Goal: Information Seeking & Learning: Learn about a topic

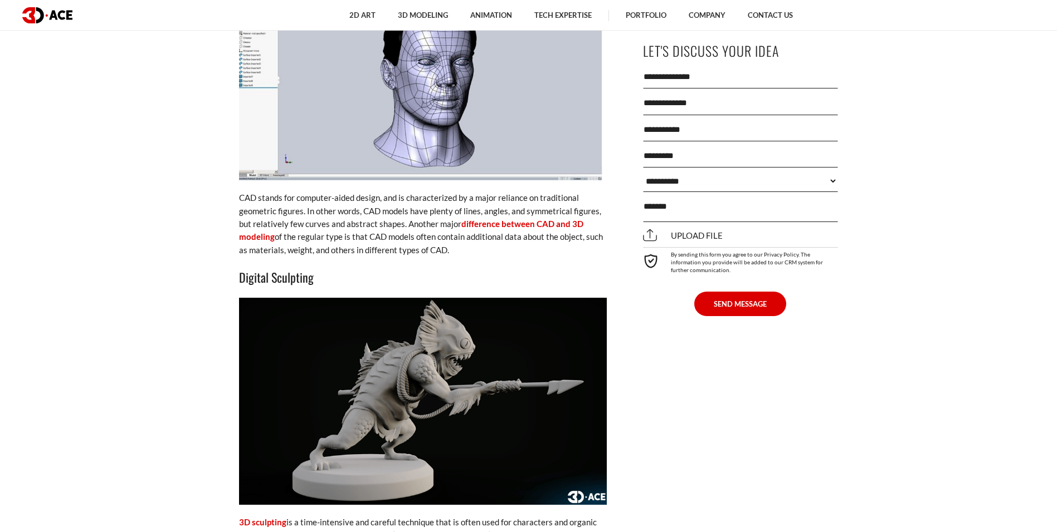
scroll to position [1968, 0]
drag, startPoint x: 428, startPoint y: 251, endPoint x: 443, endPoint y: 252, distance: 15.7
click at [443, 252] on p "CAD stands for computer-aided design, and is characterized by a major reliance …" at bounding box center [423, 223] width 368 height 65
copy p "CAD"
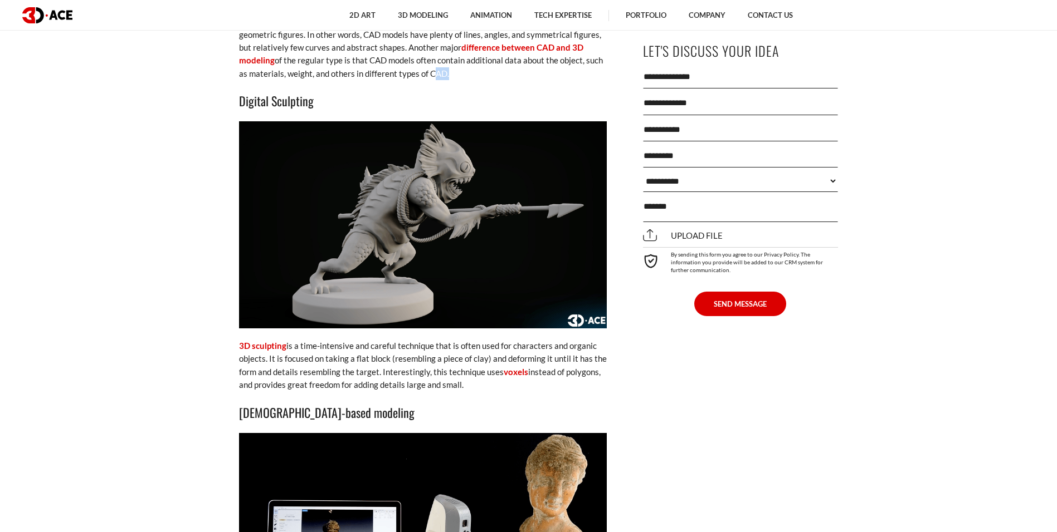
scroll to position [2153, 0]
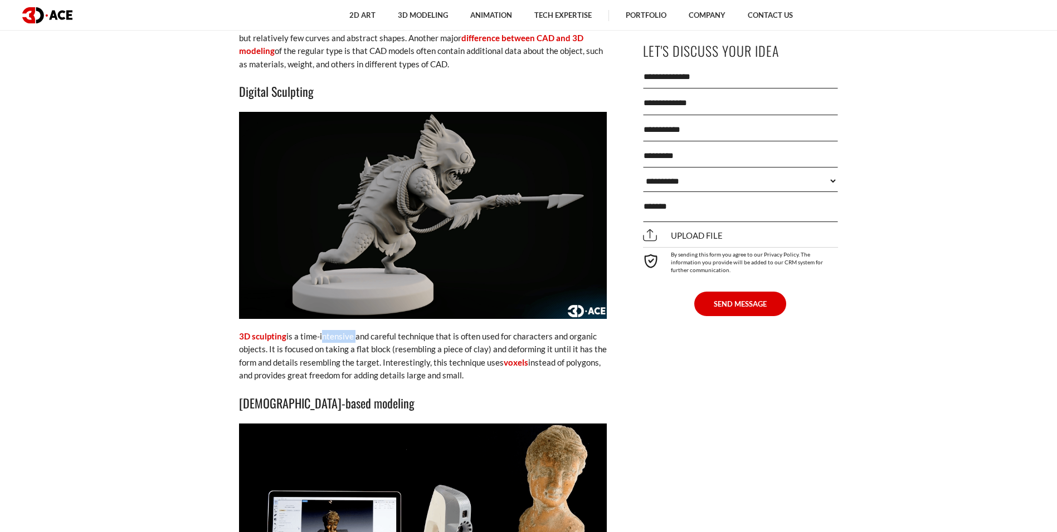
drag, startPoint x: 332, startPoint y: 335, endPoint x: 353, endPoint y: 336, distance: 20.1
click at [353, 336] on p "3D sculpting is a time-intensive and careful technique that is often used for c…" at bounding box center [423, 356] width 368 height 52
copy p "intensive"
drag, startPoint x: 299, startPoint y: 364, endPoint x: 338, endPoint y: 365, distance: 39.0
click at [338, 365] on p "3D sculpting is a time-intensive and careful technique that is often used for c…" at bounding box center [423, 356] width 368 height 52
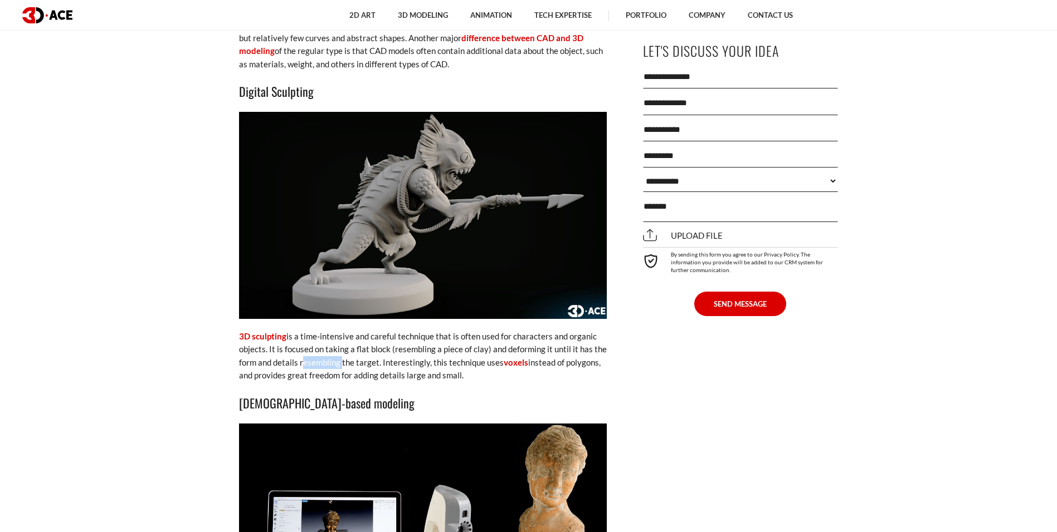
copy p "resembling"
drag, startPoint x: 379, startPoint y: 363, endPoint x: 412, endPoint y: 383, distance: 38.3
click at [428, 361] on p "3D sculpting is a time-intensive and careful technique that is often used for c…" at bounding box center [423, 356] width 368 height 52
copy p "Interestingly,"
drag, startPoint x: 500, startPoint y: 364, endPoint x: 525, endPoint y: 361, distance: 25.8
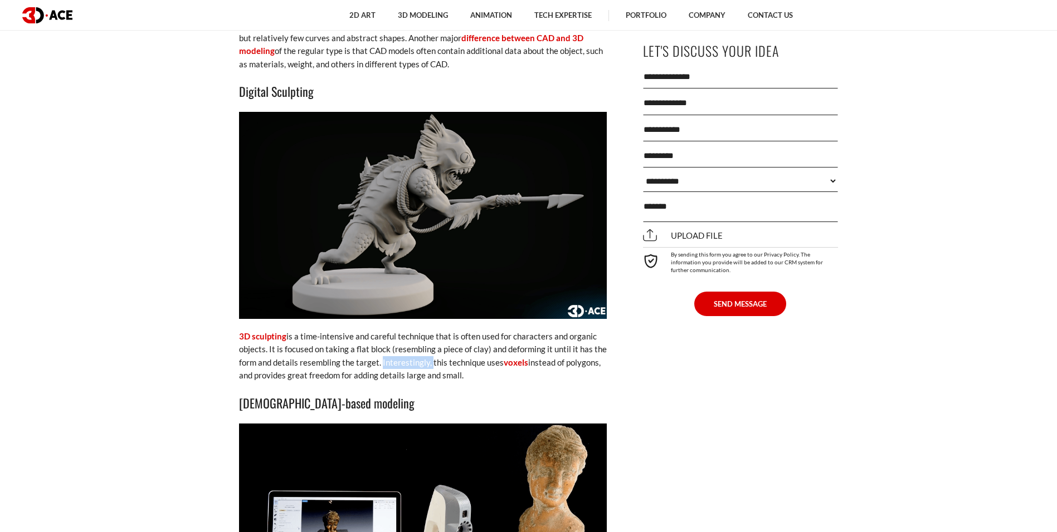
click at [525, 361] on p "3D sculpting is a time-intensive and careful technique that is often used for c…" at bounding box center [423, 356] width 368 height 52
copy p "voxels"
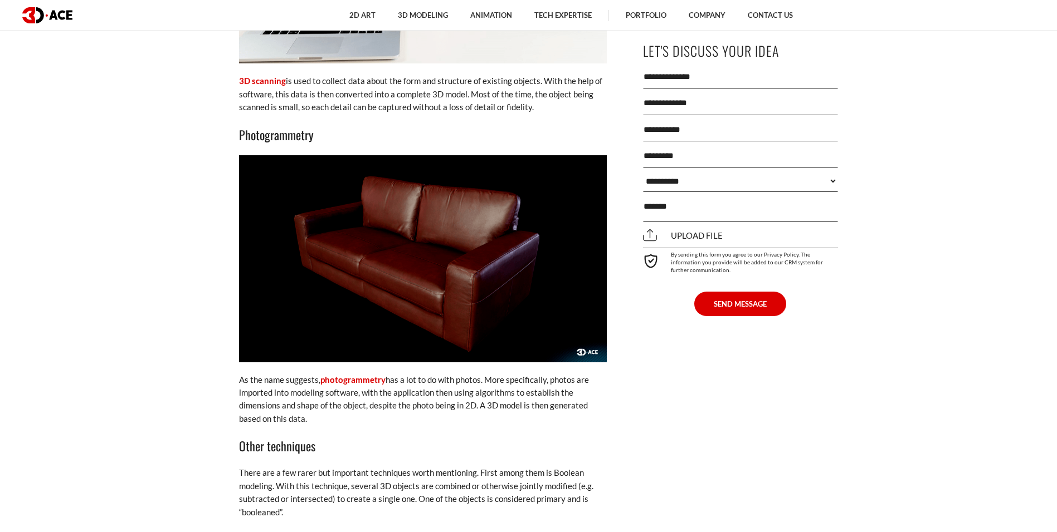
scroll to position [2710, 0]
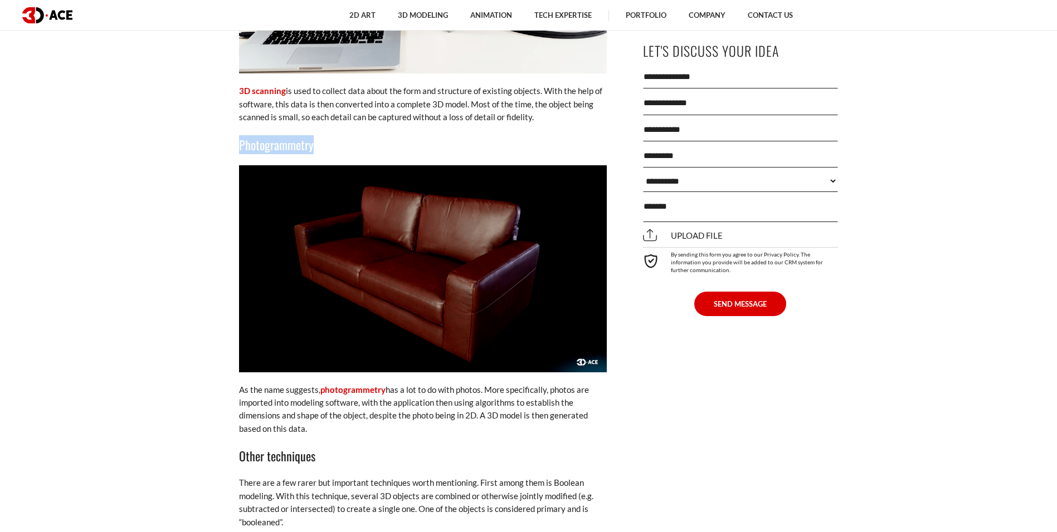
drag, startPoint x: 239, startPoint y: 139, endPoint x: 316, endPoint y: 143, distance: 76.4
click at [316, 143] on h3 "Photogrammetry" at bounding box center [423, 144] width 368 height 19
copy h3 "Photogrammetry"
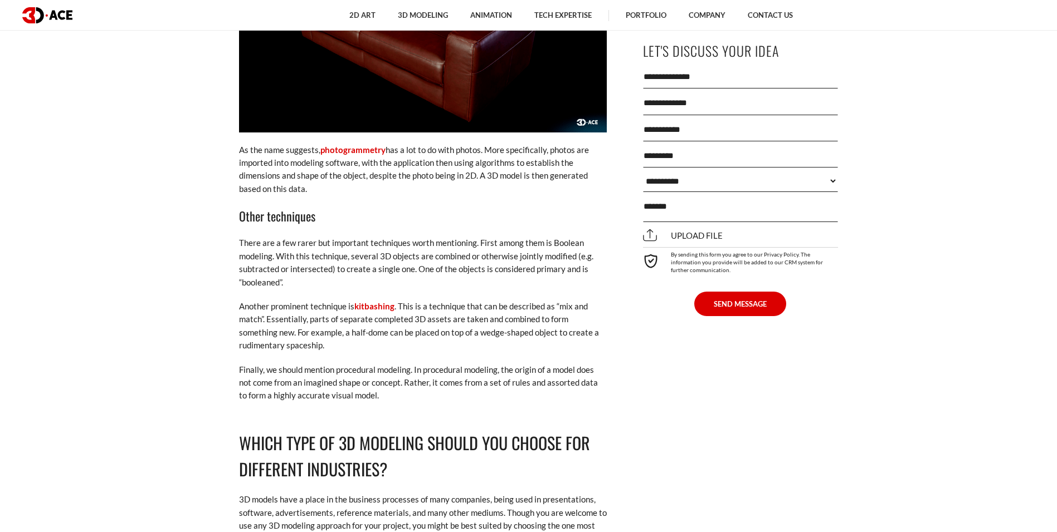
scroll to position [2896, 0]
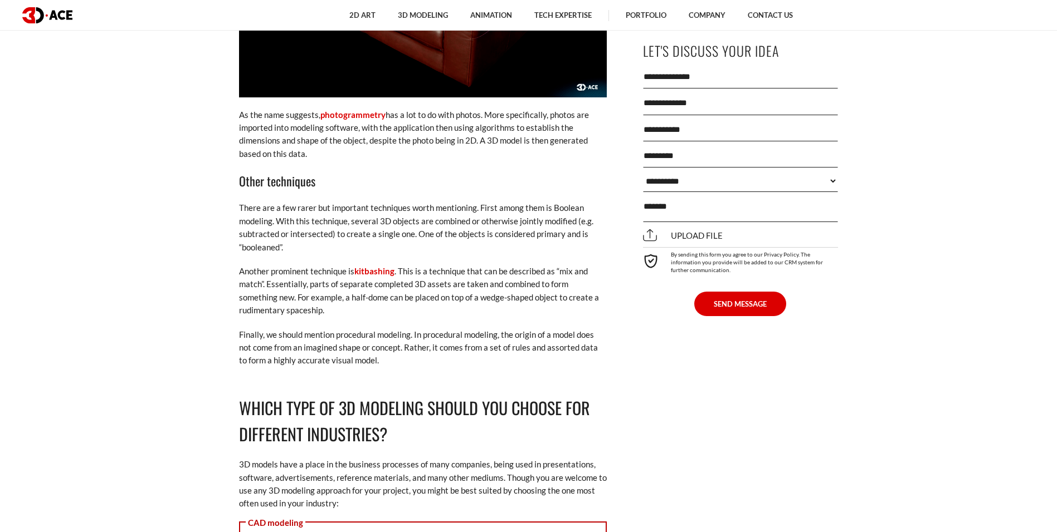
scroll to position [3171, 0]
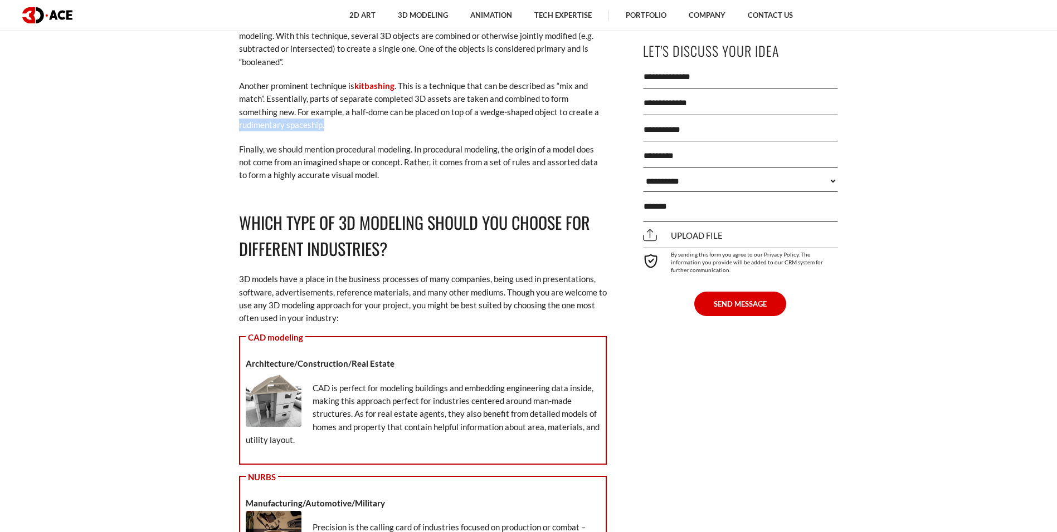
drag, startPoint x: 560, startPoint y: 113, endPoint x: 609, endPoint y: 129, distance: 50.9
copy p "rudimentary spaceship."
drag, startPoint x: 546, startPoint y: 162, endPoint x: 577, endPoint y: 164, distance: 31.3
click at [577, 164] on p "Finally, we should mention procedural modeling. In procedural modeling, the ori…" at bounding box center [423, 162] width 368 height 39
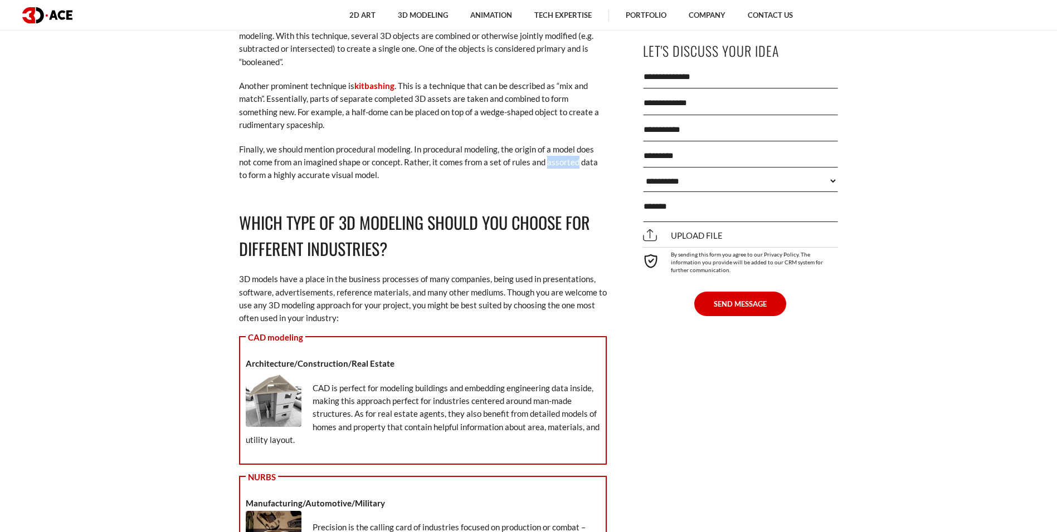
copy p "assorted"
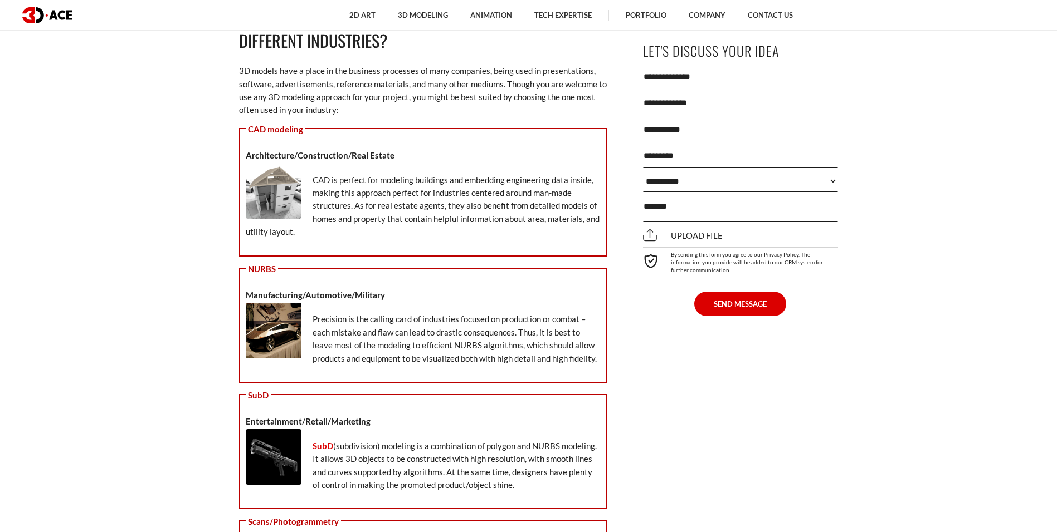
click at [277, 154] on strong "Architecture/Construction/Real Estate" at bounding box center [320, 155] width 149 height 10
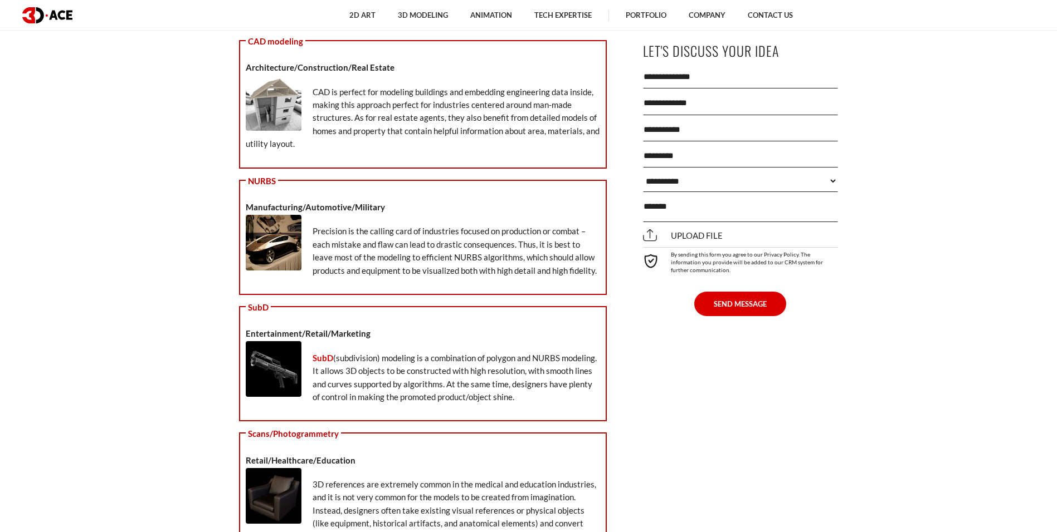
scroll to position [3468, 0]
click at [476, 179] on div "NURBS Manufacturing/Automotive/Military Precision is the calling card of indust…" at bounding box center [423, 236] width 368 height 115
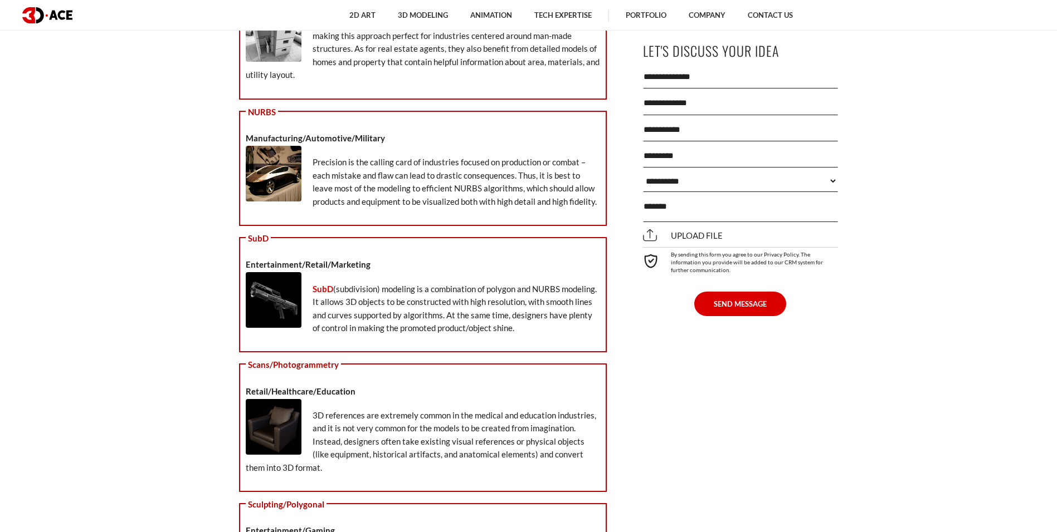
scroll to position [3557, 0]
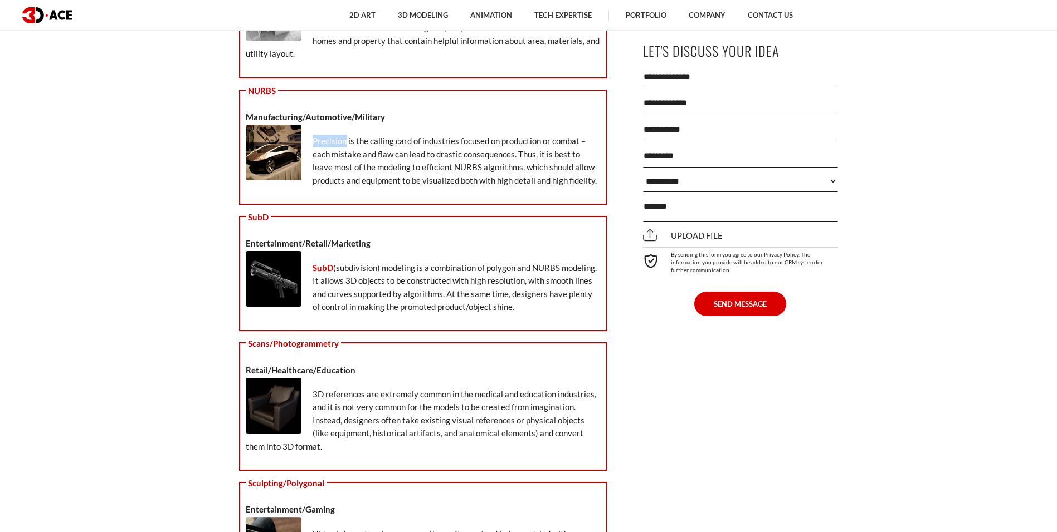
drag, startPoint x: 313, startPoint y: 140, endPoint x: 346, endPoint y: 144, distance: 33.1
click at [346, 144] on p "Precision is the calling card of industries focused on production or combat – e…" at bounding box center [423, 161] width 354 height 52
copy p "Precision"
drag, startPoint x: 568, startPoint y: 178, endPoint x: 506, endPoint y: 32, distance: 158.8
click at [596, 177] on p "Precision is the calling card of industries focused on production or combat – e…" at bounding box center [423, 161] width 354 height 52
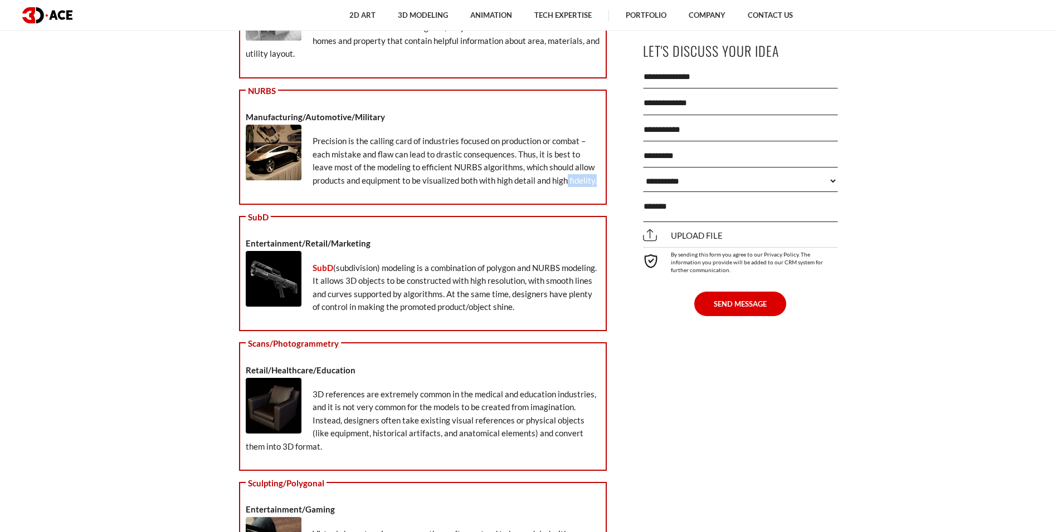
copy p "fidelity."
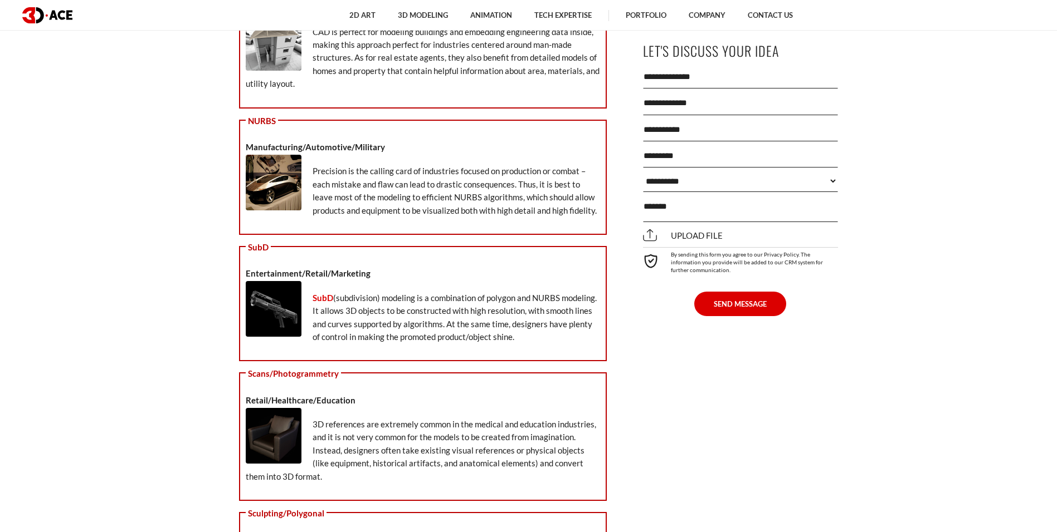
scroll to position [3713, 0]
